Goal: Navigation & Orientation: Find specific page/section

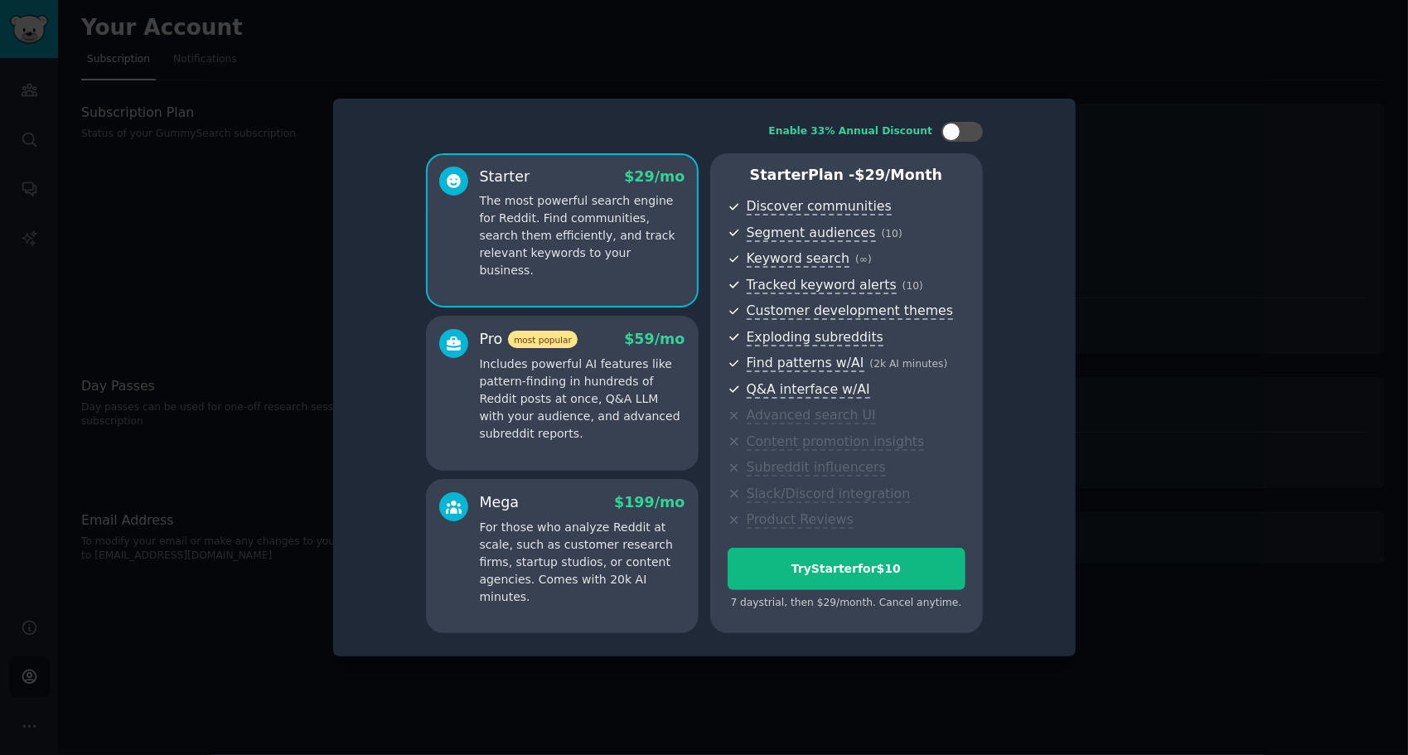
click at [709, 76] on div at bounding box center [704, 377] width 1408 height 755
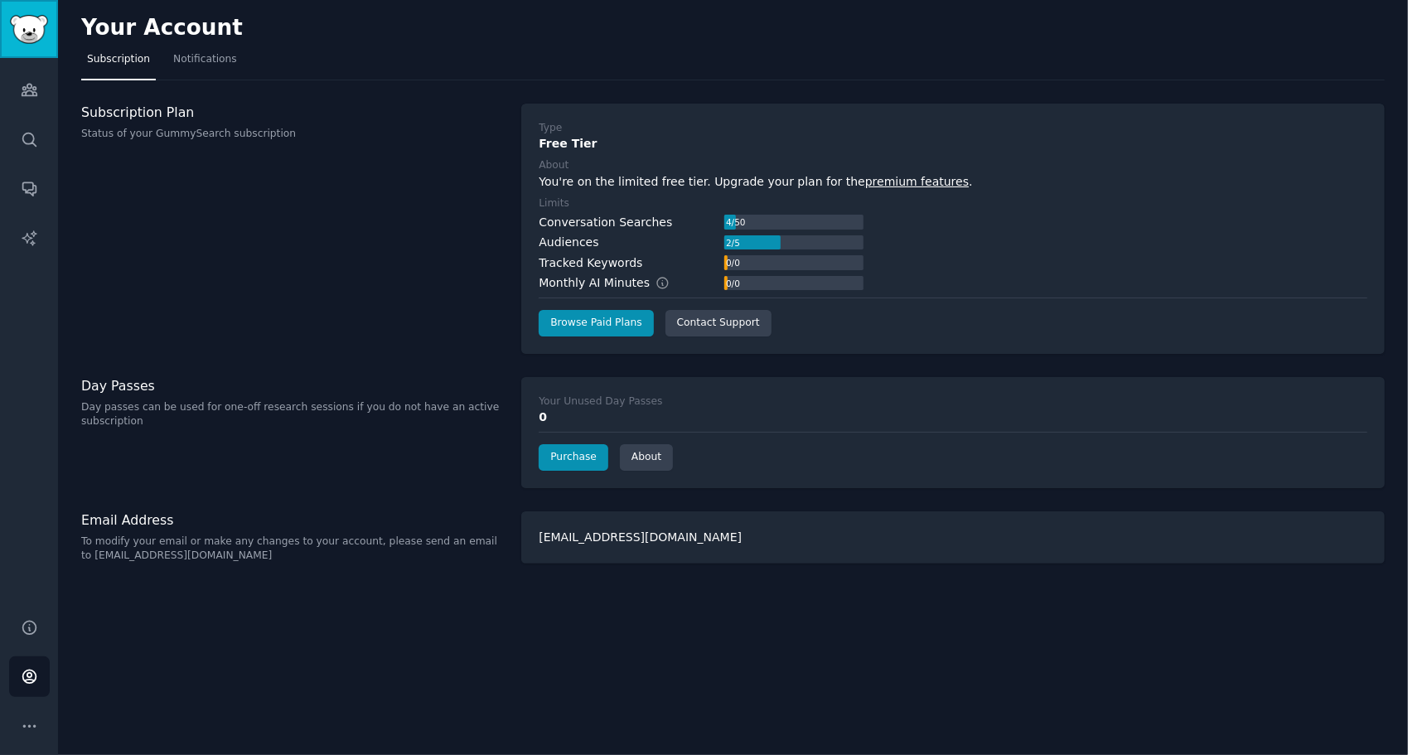
click at [27, 35] on img "Sidebar" at bounding box center [29, 29] width 38 height 29
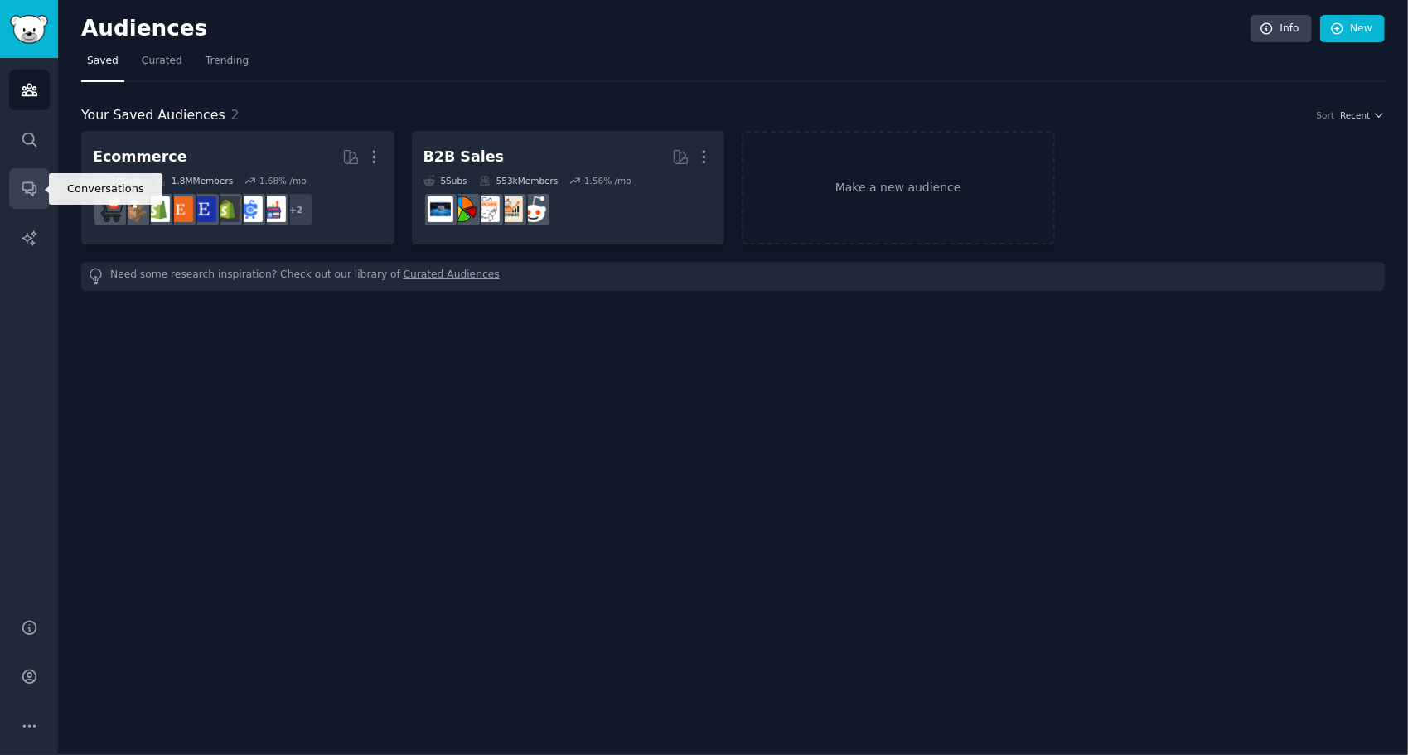
click at [26, 183] on icon "Sidebar" at bounding box center [28, 189] width 13 height 13
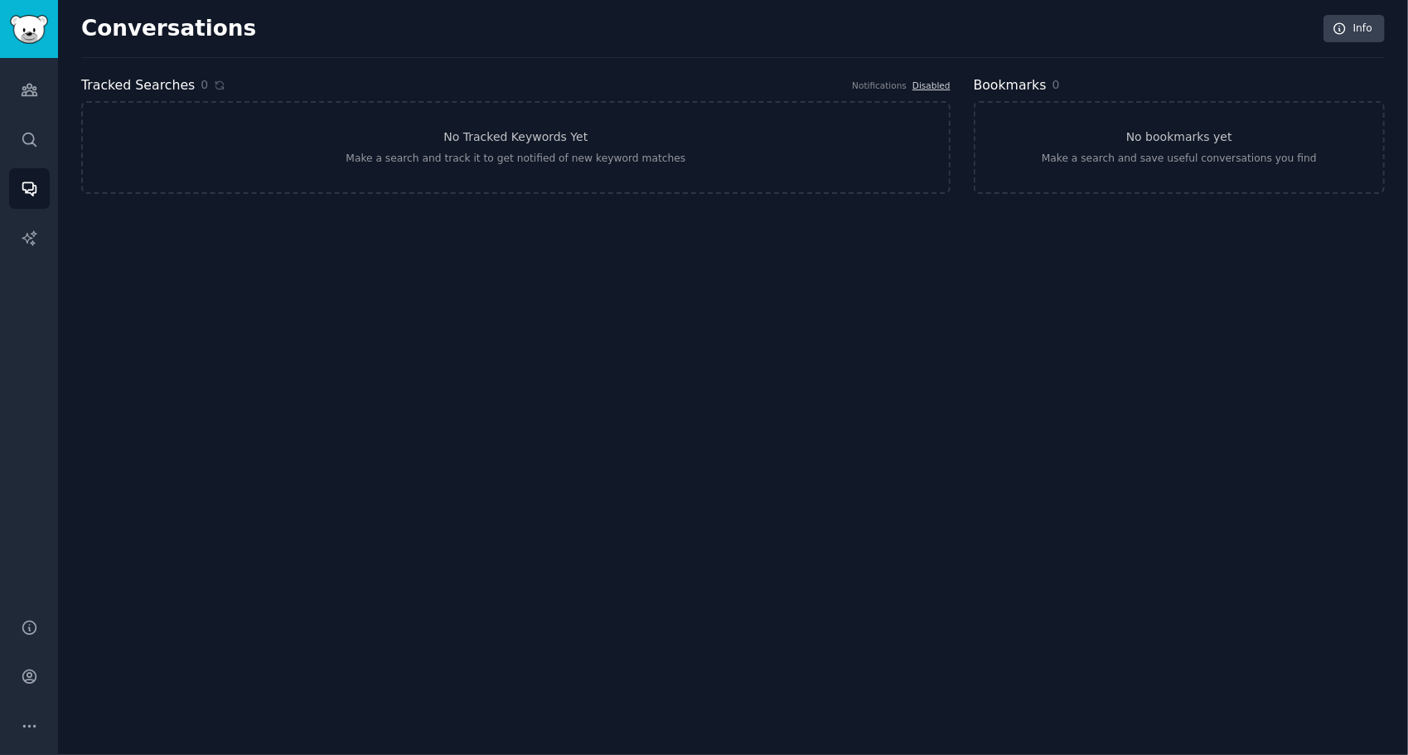
click at [163, 88] on h2 "Tracked Searches" at bounding box center [138, 85] width 114 height 21
click at [40, 44] on link "Sidebar" at bounding box center [29, 29] width 58 height 58
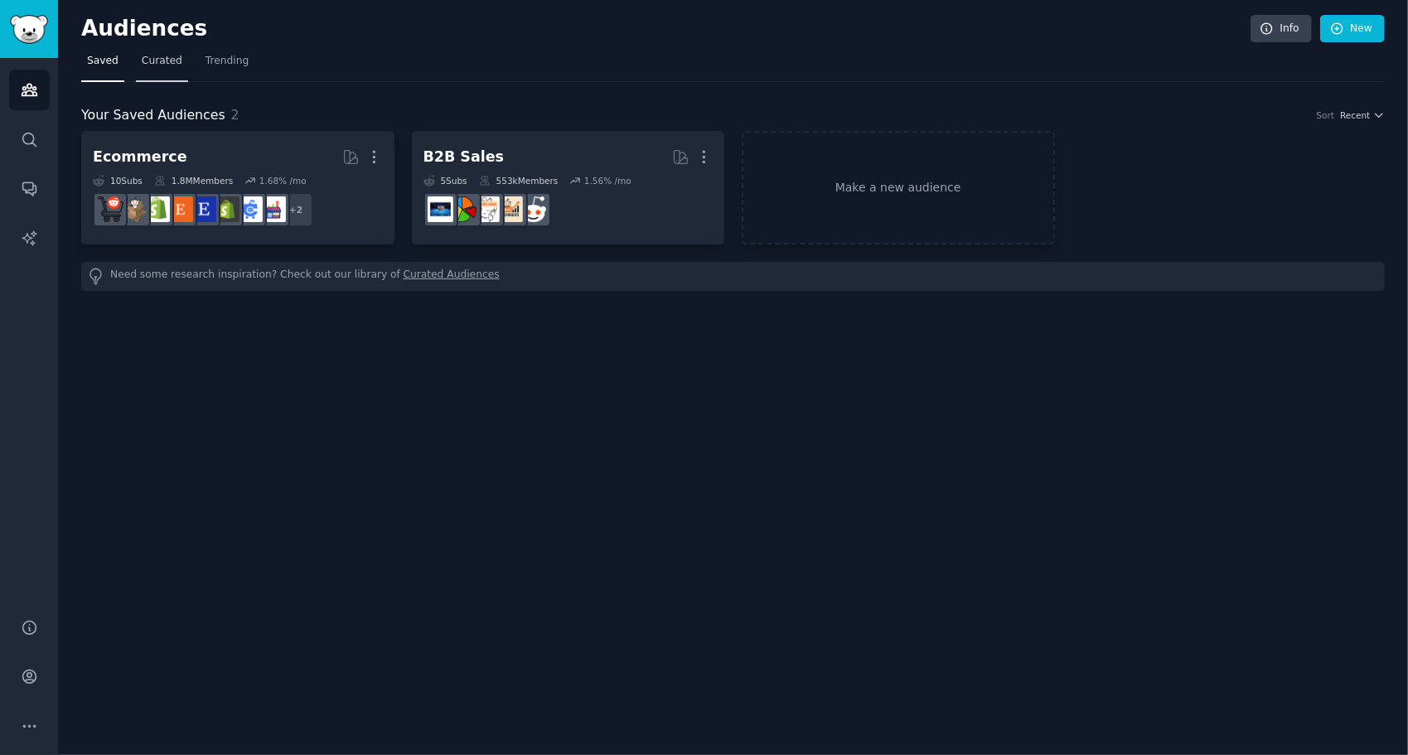
click at [136, 60] on link "Curated" at bounding box center [162, 65] width 52 height 34
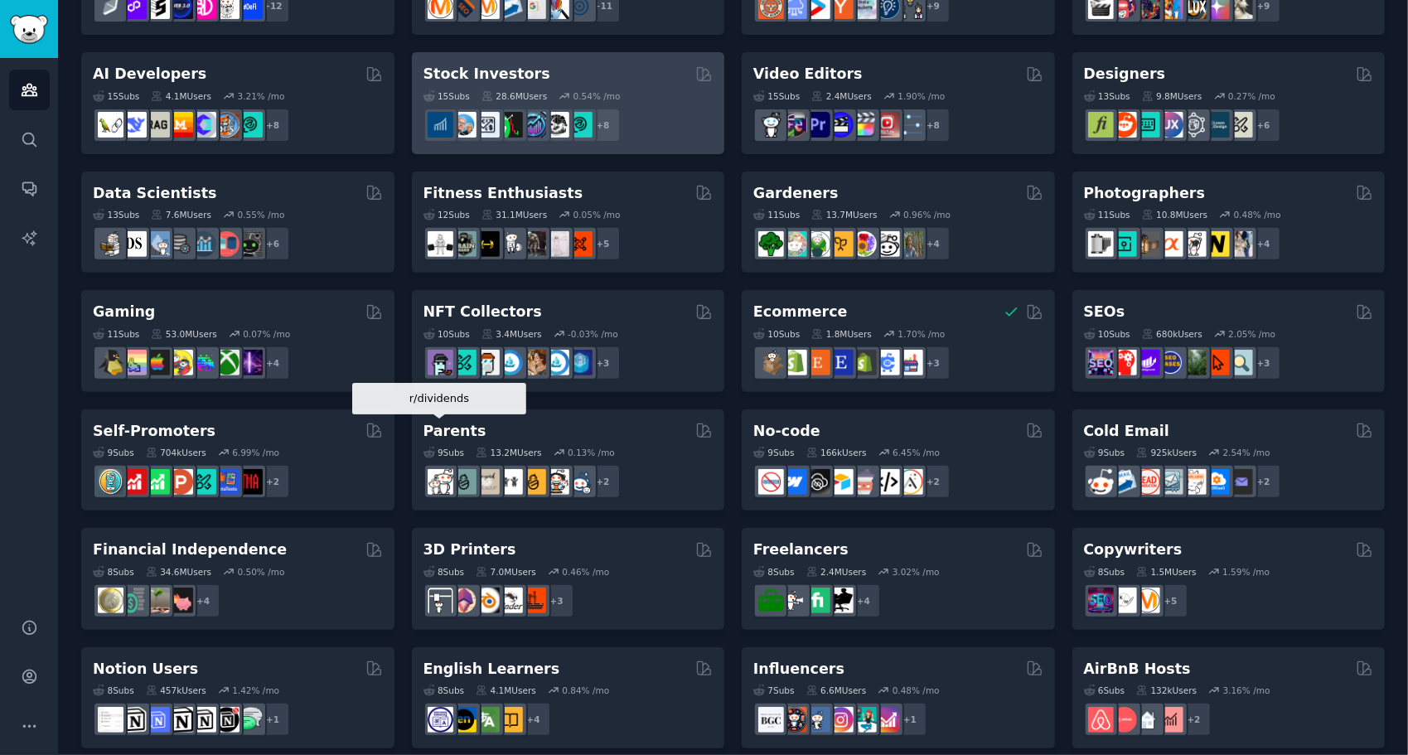
scroll to position [331, 0]
